Goal: Check status: Check status

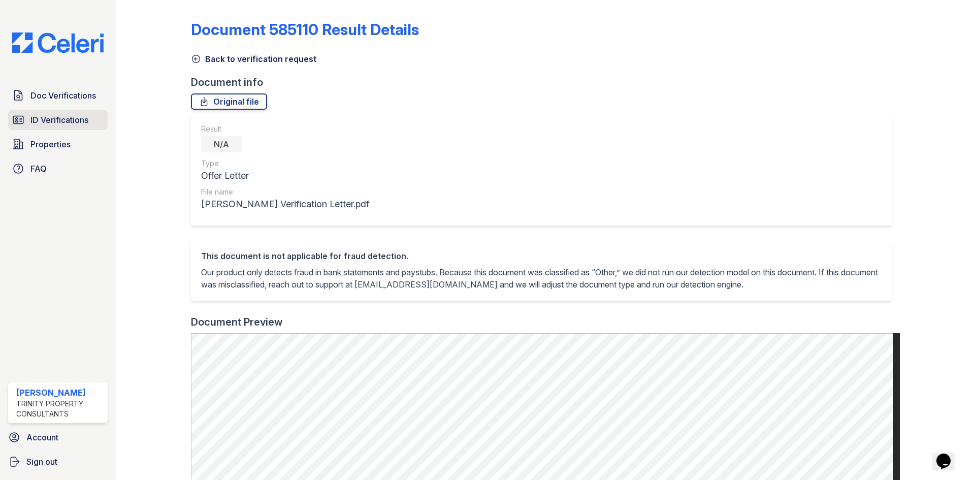
click at [47, 118] on span "ID Verifications" at bounding box center [59, 120] width 58 height 12
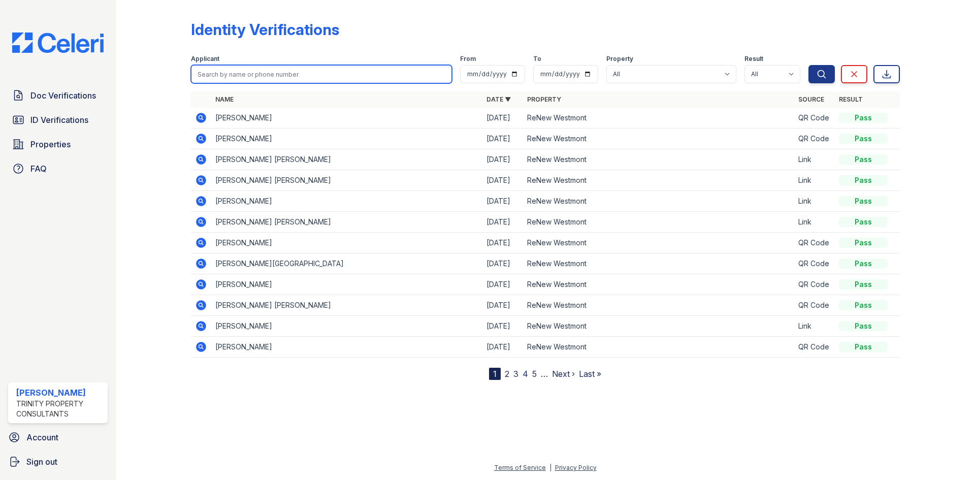
click at [376, 73] on input "search" at bounding box center [321, 74] width 261 height 18
type input "[PERSON_NAME]"
click at [808, 65] on button "Search" at bounding box center [821, 74] width 26 height 18
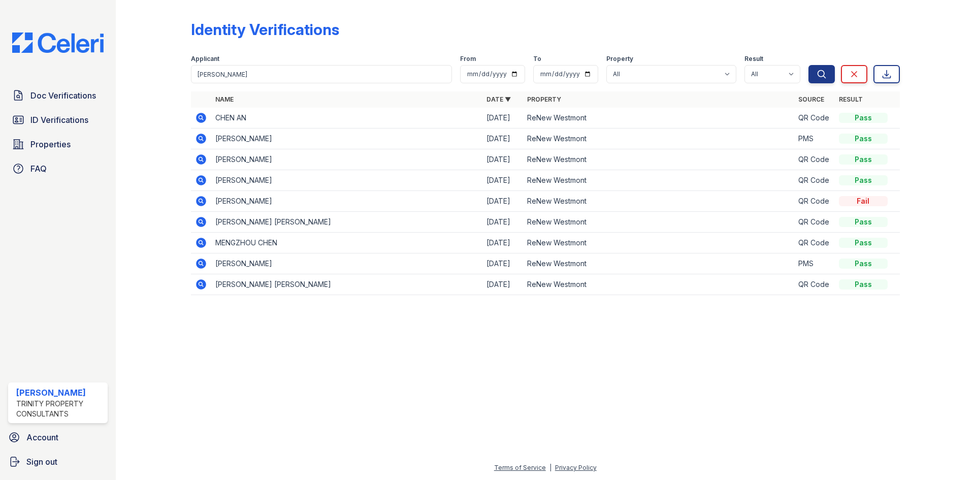
click at [205, 141] on icon at bounding box center [201, 139] width 10 height 10
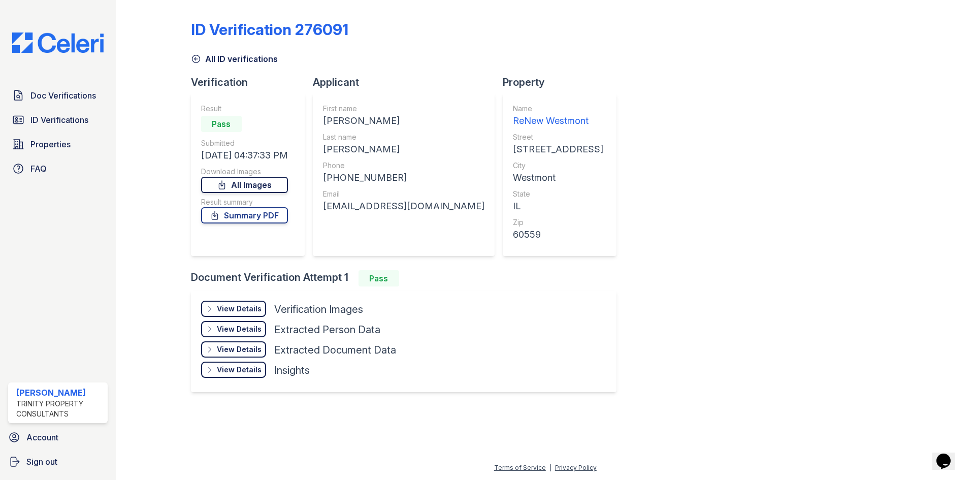
click at [236, 184] on link "All Images" at bounding box center [244, 185] width 87 height 16
